Goal: Go to known website: Go to known website

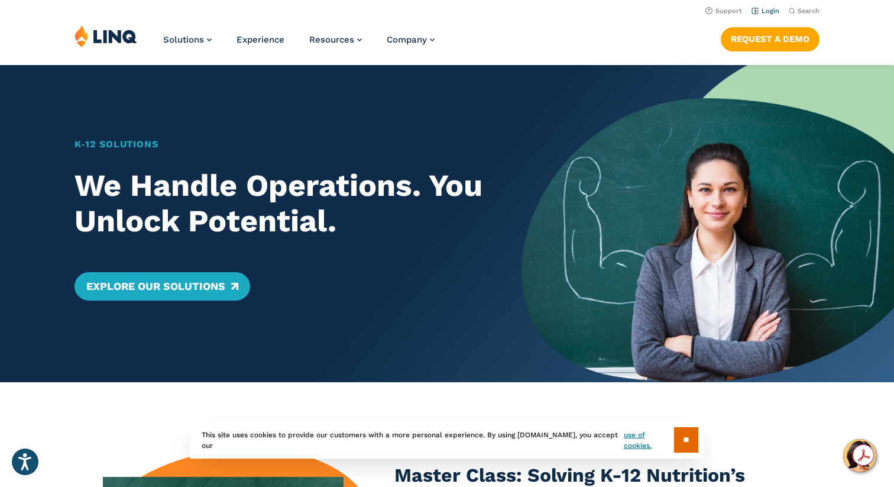
click at [763, 9] on link "Login" at bounding box center [766, 11] width 28 height 8
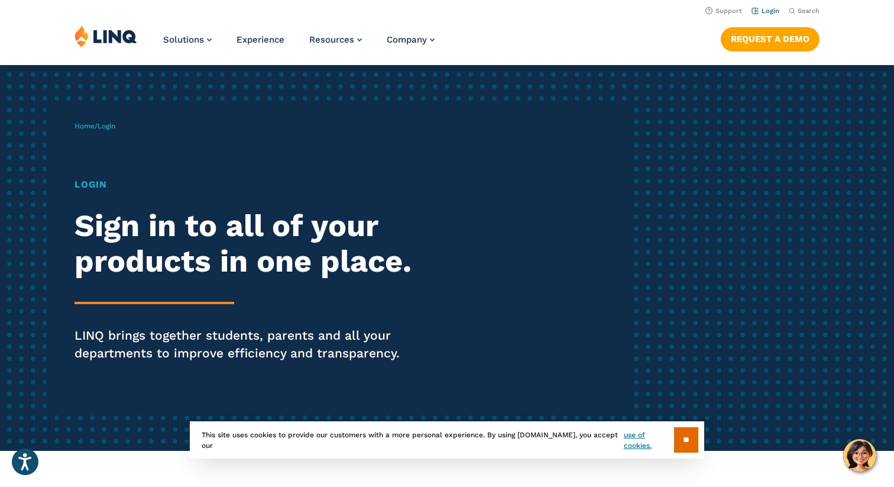
click at [758, 9] on link "Login" at bounding box center [766, 11] width 28 height 8
click at [101, 214] on h2 "Sign in to all of your products in one place." at bounding box center [247, 243] width 345 height 71
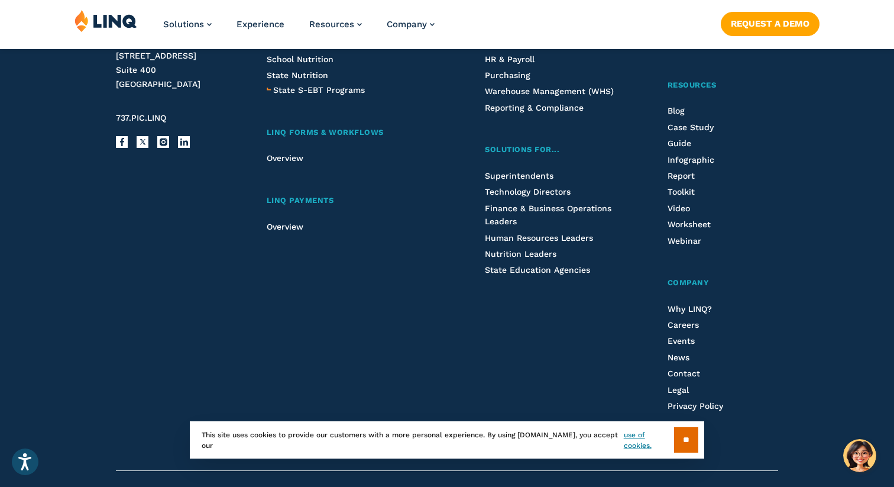
scroll to position [1401, 0]
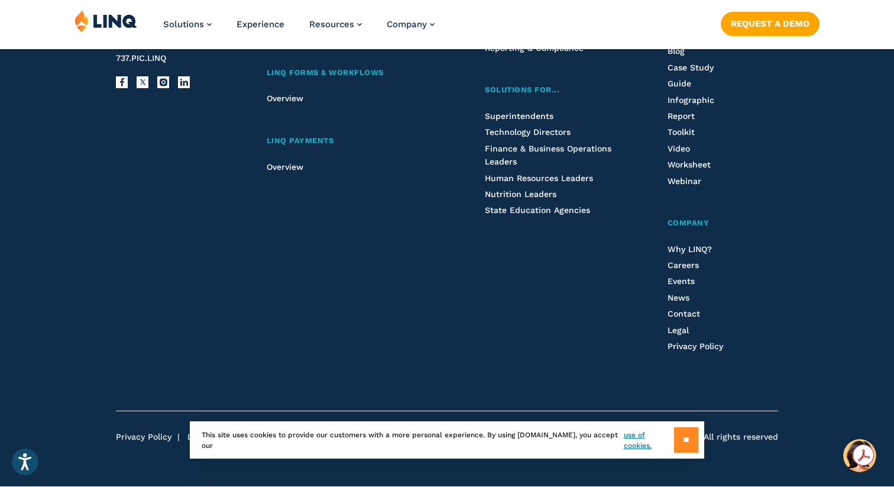
click at [681, 444] on input "**" at bounding box center [686, 439] width 24 height 25
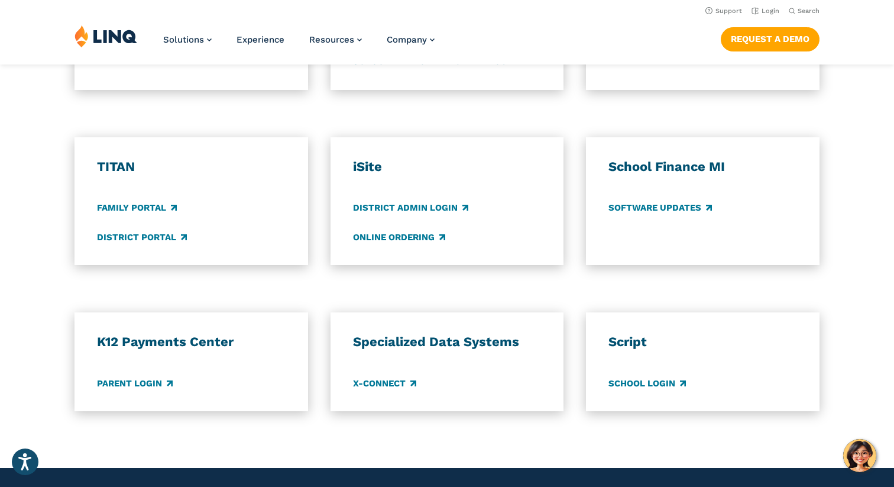
scroll to position [361, 0]
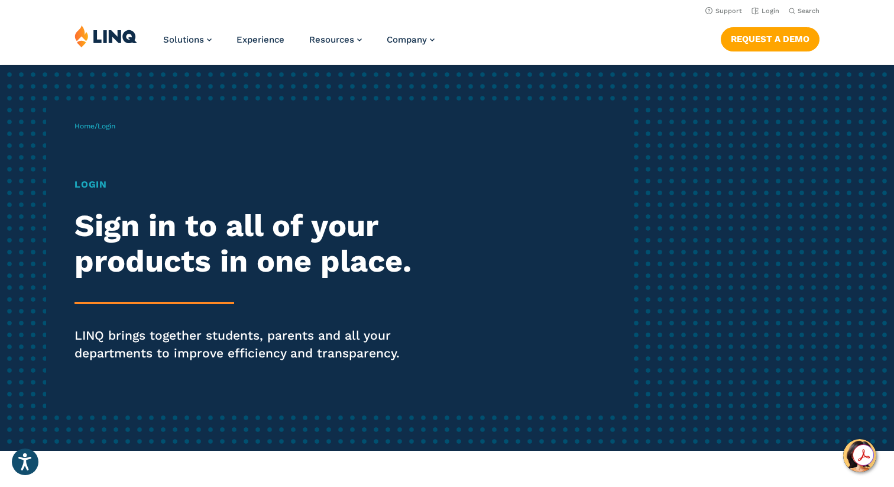
click at [119, 31] on img at bounding box center [106, 36] width 63 height 22
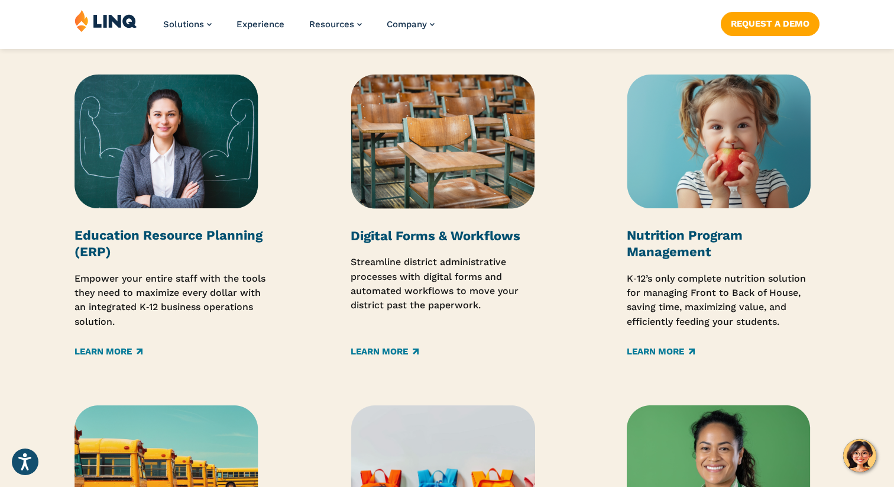
scroll to position [1578, 0]
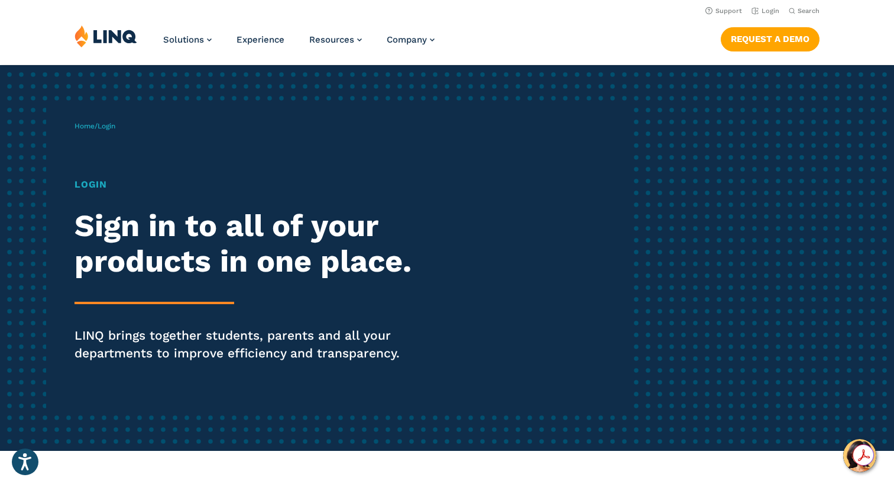
click at [238, 232] on h2 "Sign in to all of your products in one place." at bounding box center [247, 243] width 345 height 71
click at [93, 186] on h1 "Login" at bounding box center [247, 184] width 345 height 14
click at [105, 125] on span "Login" at bounding box center [107, 126] width 18 height 8
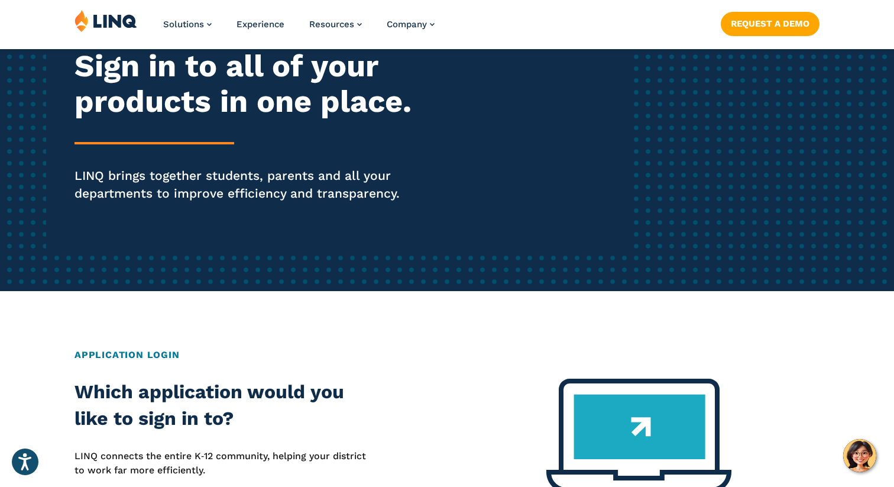
scroll to position [435, 0]
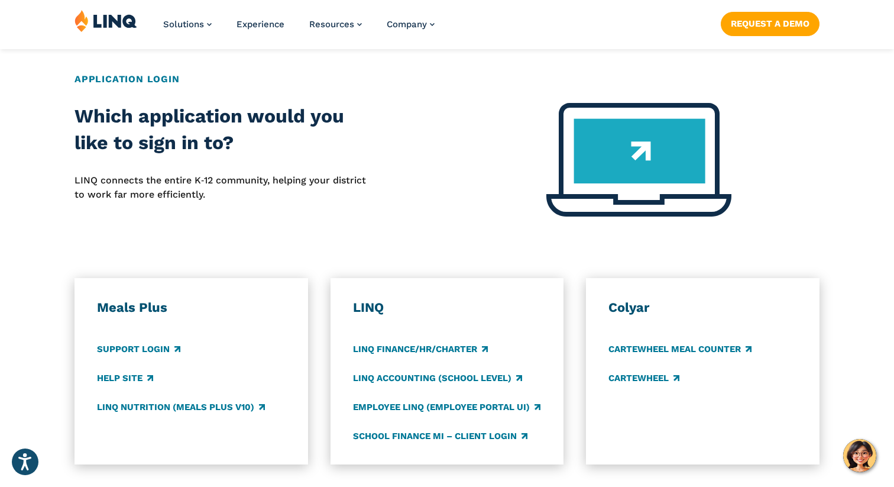
click at [114, 79] on h2 "Application Login" at bounding box center [447, 79] width 745 height 14
click at [200, 91] on div "Application Login" at bounding box center [447, 87] width 745 height 31
click at [609, 170] on img at bounding box center [639, 160] width 185 height 114
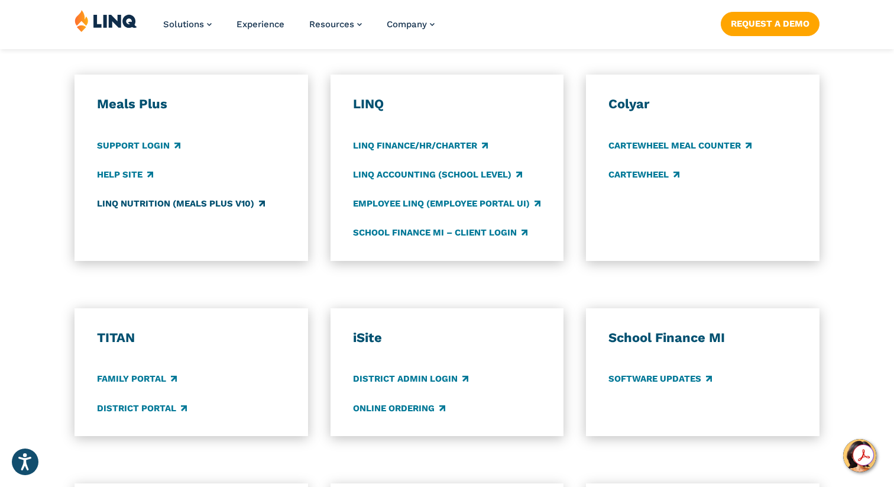
scroll to position [638, 0]
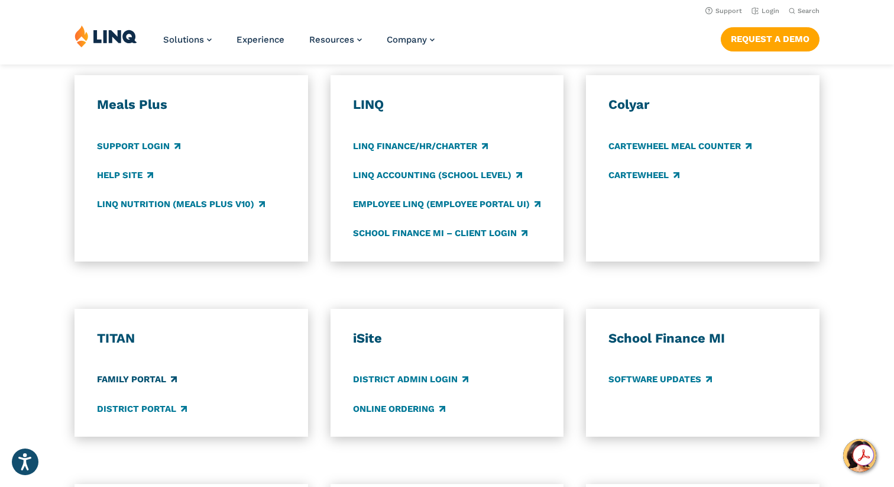
click at [129, 380] on link "Family Portal" at bounding box center [137, 379] width 80 height 13
